Goal: Task Accomplishment & Management: Manage account settings

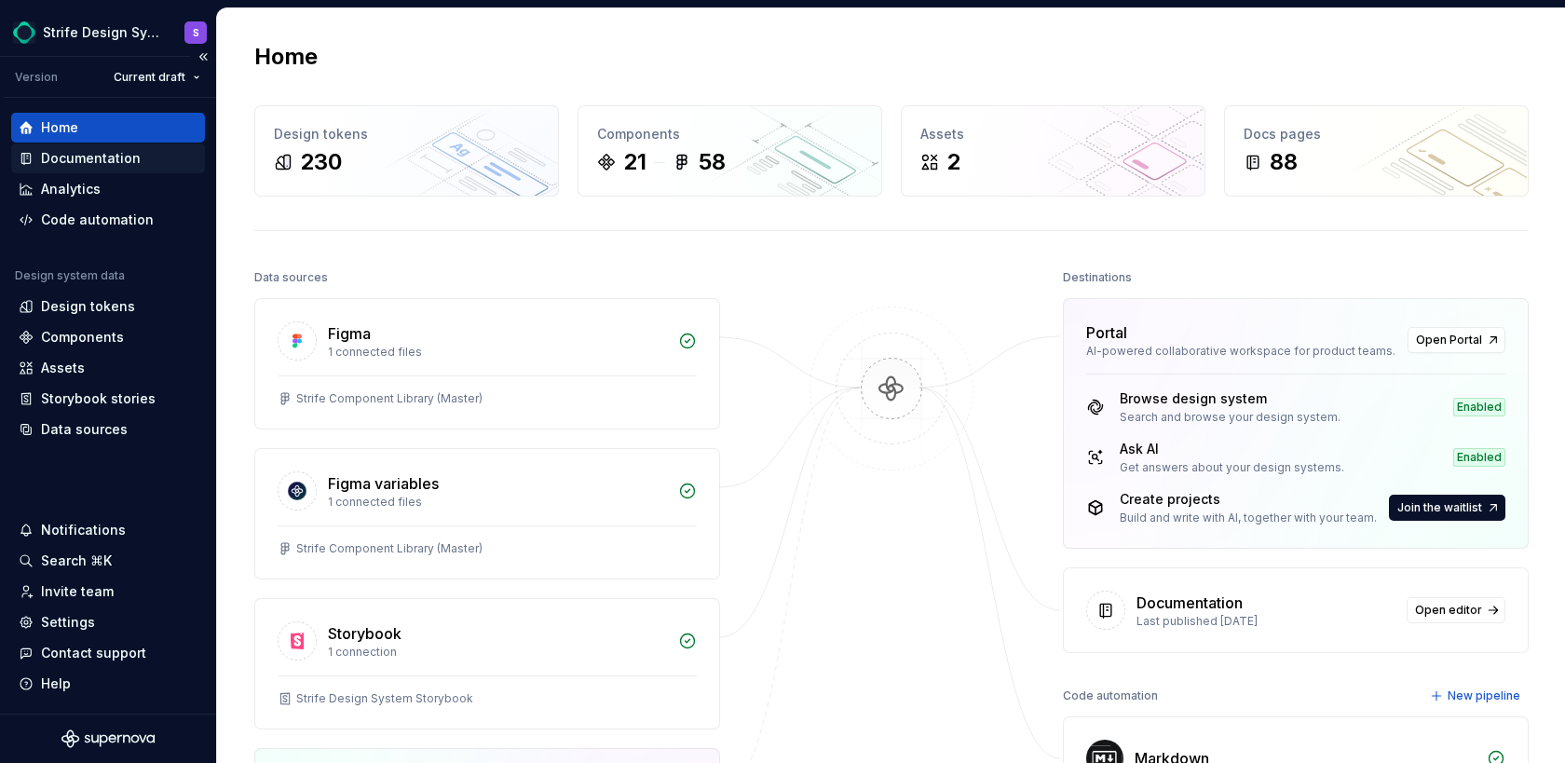
click at [100, 161] on div "Documentation" at bounding box center [91, 158] width 100 height 19
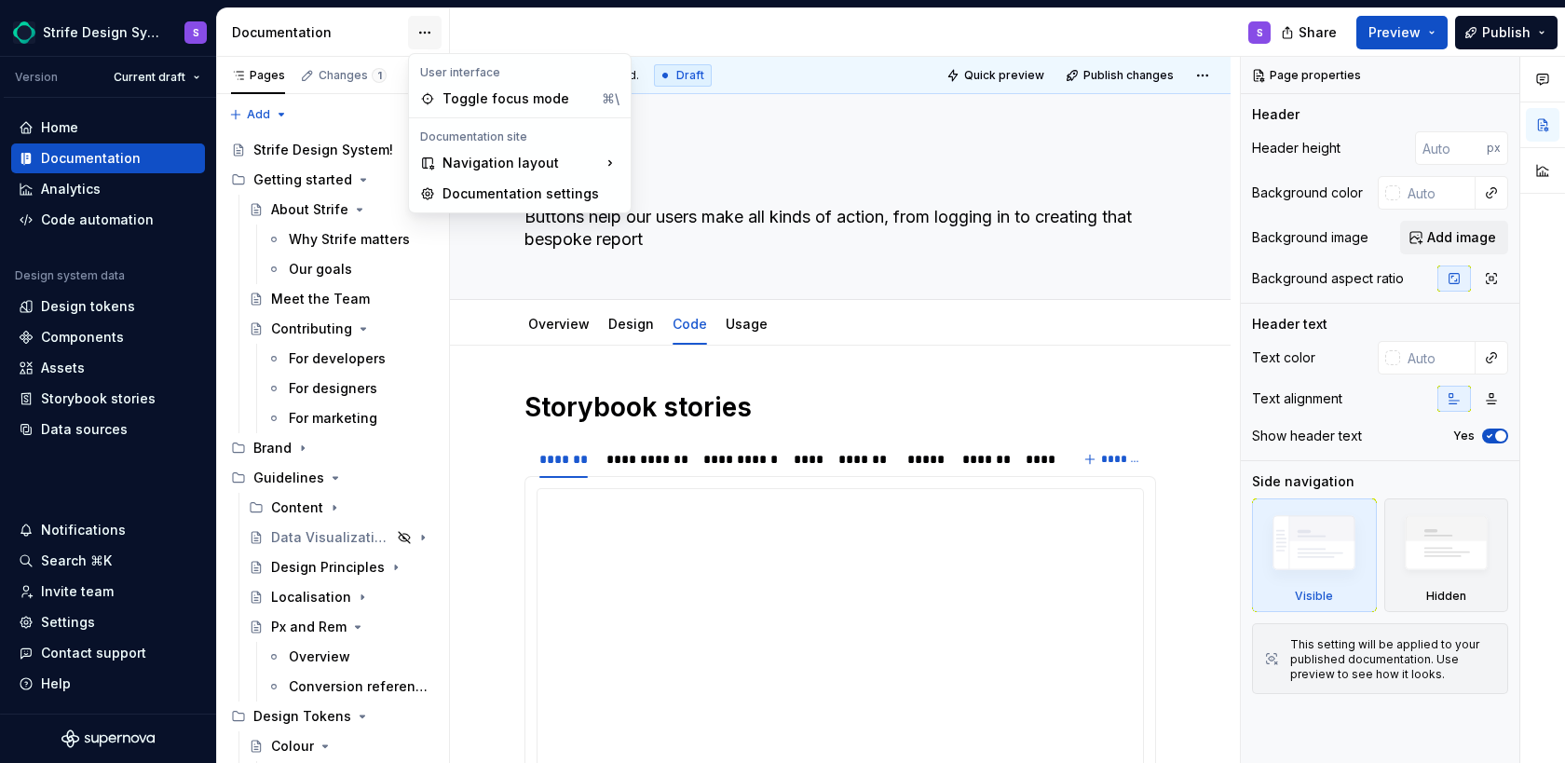
click at [432, 28] on html "Strife Design System S Version Current draft Home Documentation Analytics Code …" at bounding box center [782, 381] width 1565 height 763
click at [488, 189] on div "Documentation settings" at bounding box center [531, 193] width 177 height 19
type textarea "*"
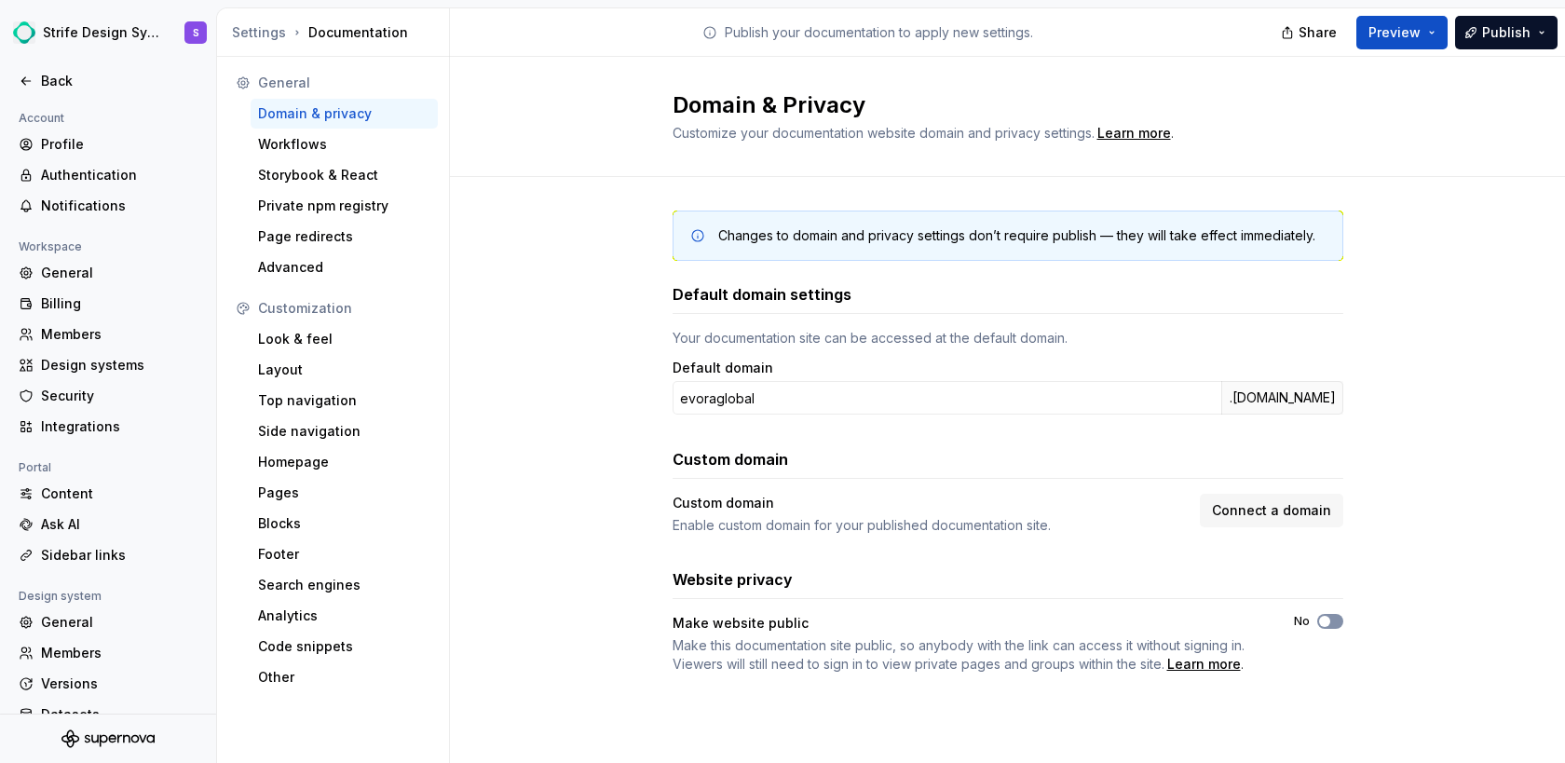
click at [1338, 624] on button "No" at bounding box center [1331, 621] width 26 height 15
